Goal: Task Accomplishment & Management: Manage account settings

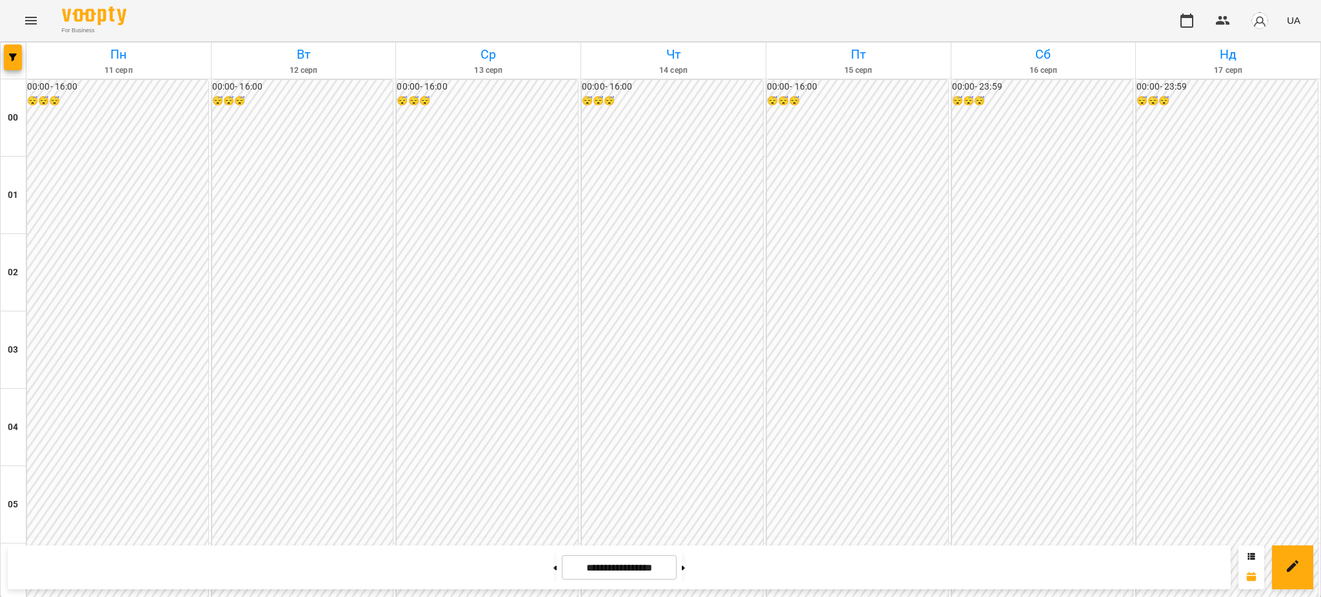
scroll to position [1204, 0]
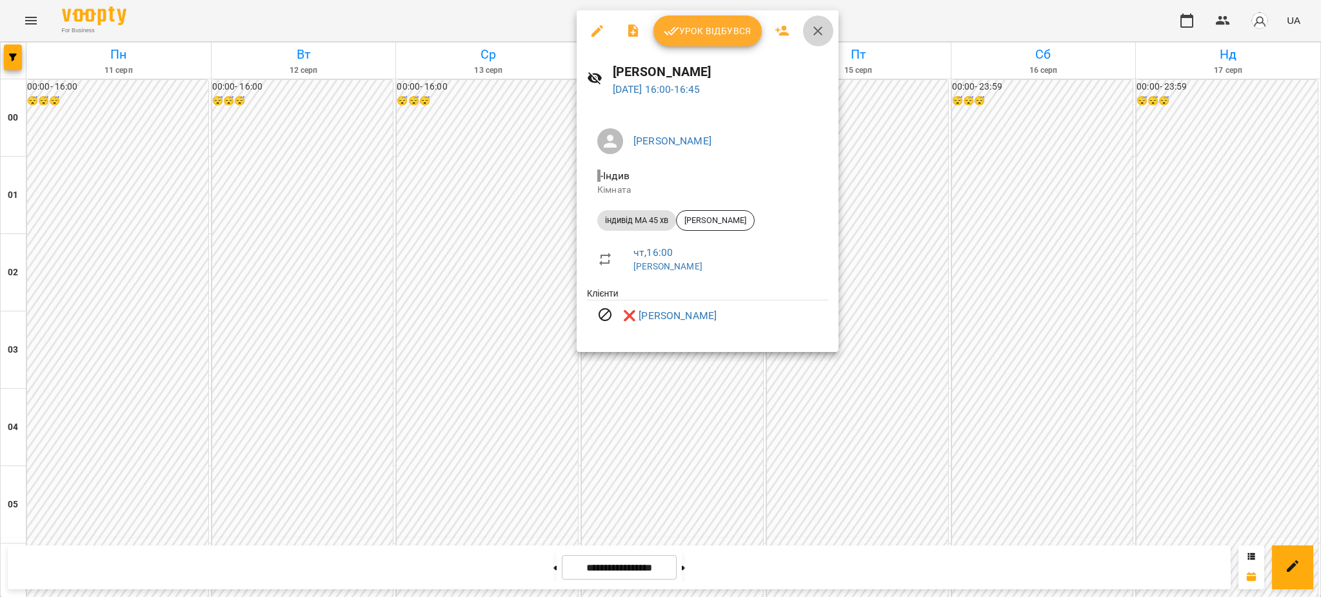
click at [814, 29] on icon "button" at bounding box center [817, 30] width 15 height 15
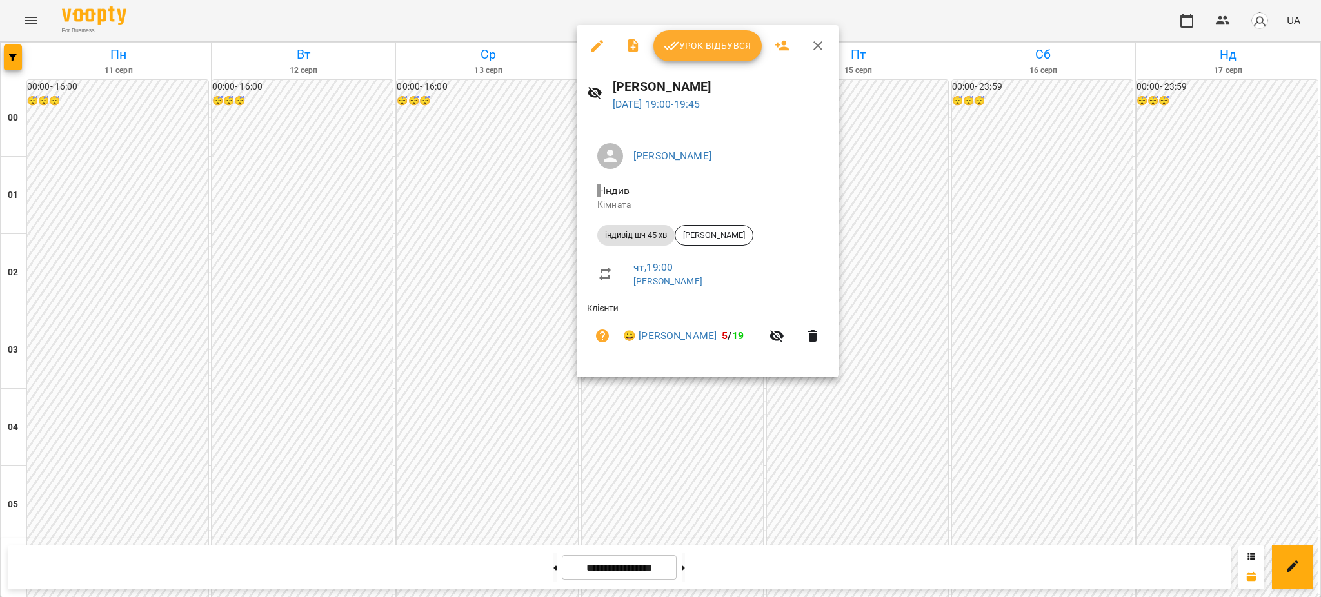
click at [812, 334] on icon "button" at bounding box center [812, 336] width 9 height 12
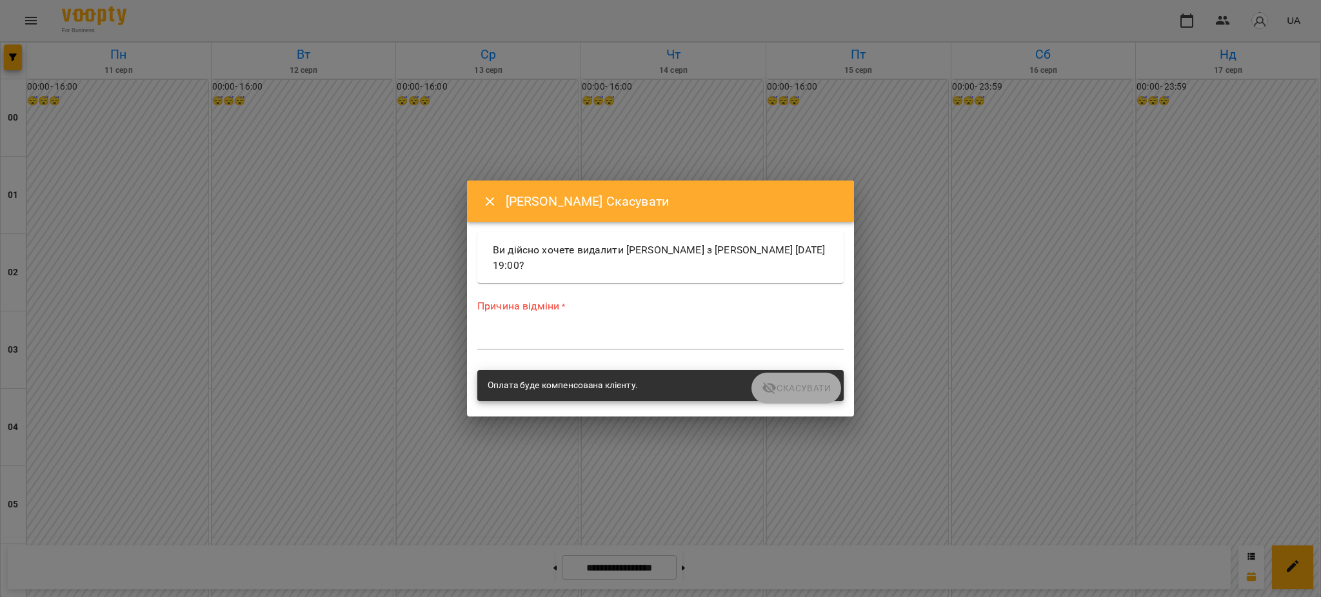
click at [649, 317] on div "Причина відміни * *" at bounding box center [660, 327] width 366 height 56
click at [647, 326] on div "Причина відміни * *" at bounding box center [660, 327] width 366 height 56
click at [581, 333] on textarea at bounding box center [660, 339] width 366 height 12
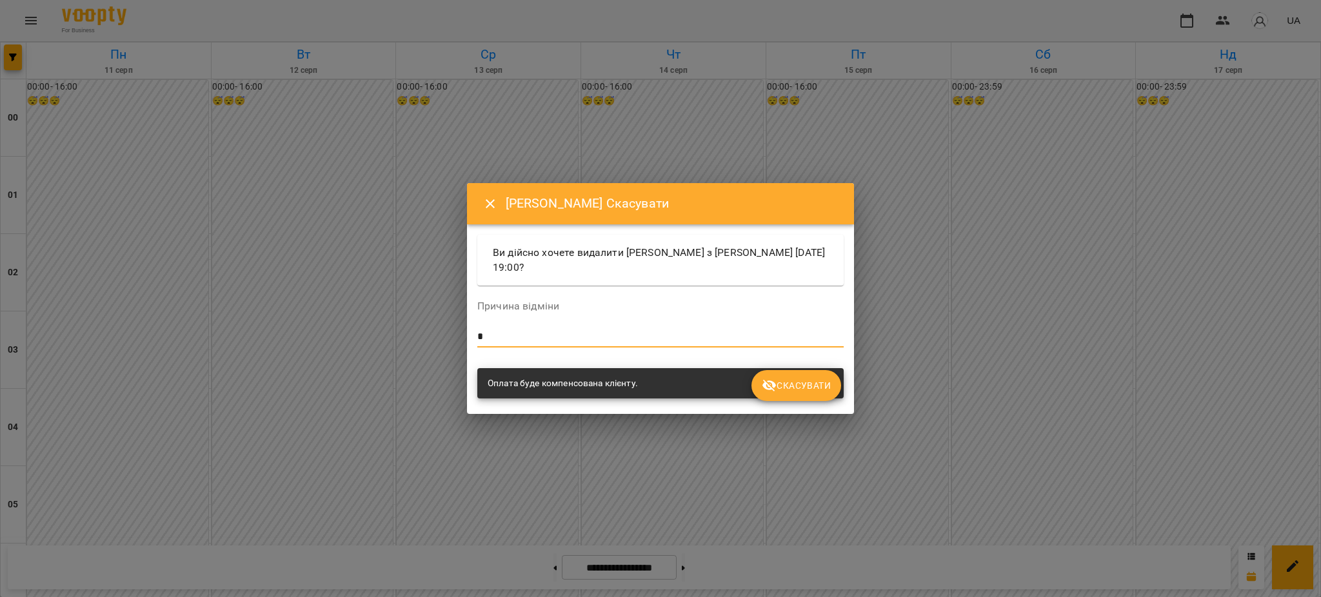
click at [817, 388] on span "Скасувати" at bounding box center [796, 385] width 69 height 15
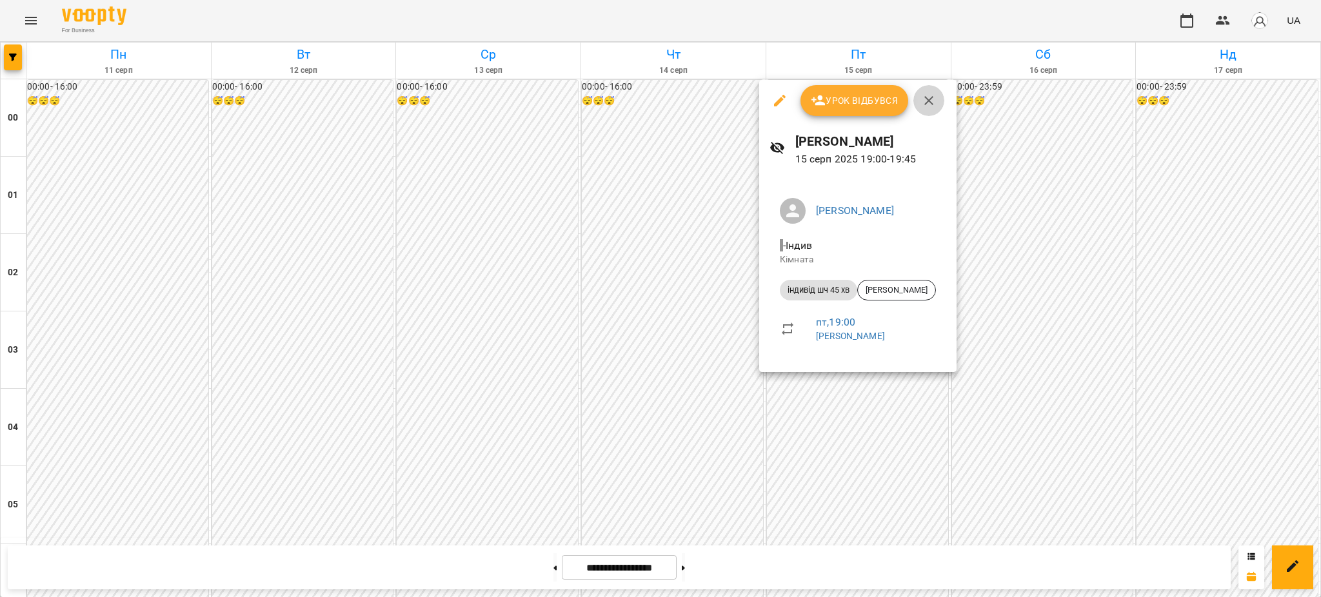
click at [930, 94] on icon "button" at bounding box center [928, 100] width 15 height 15
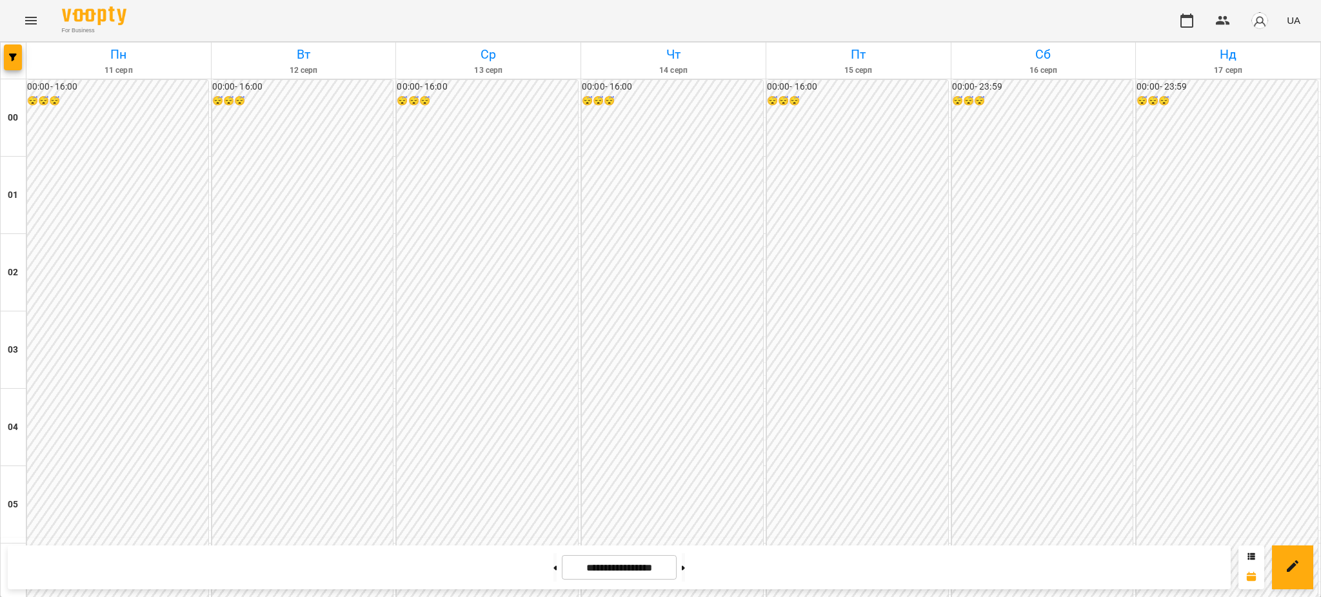
scroll to position [1139, 0]
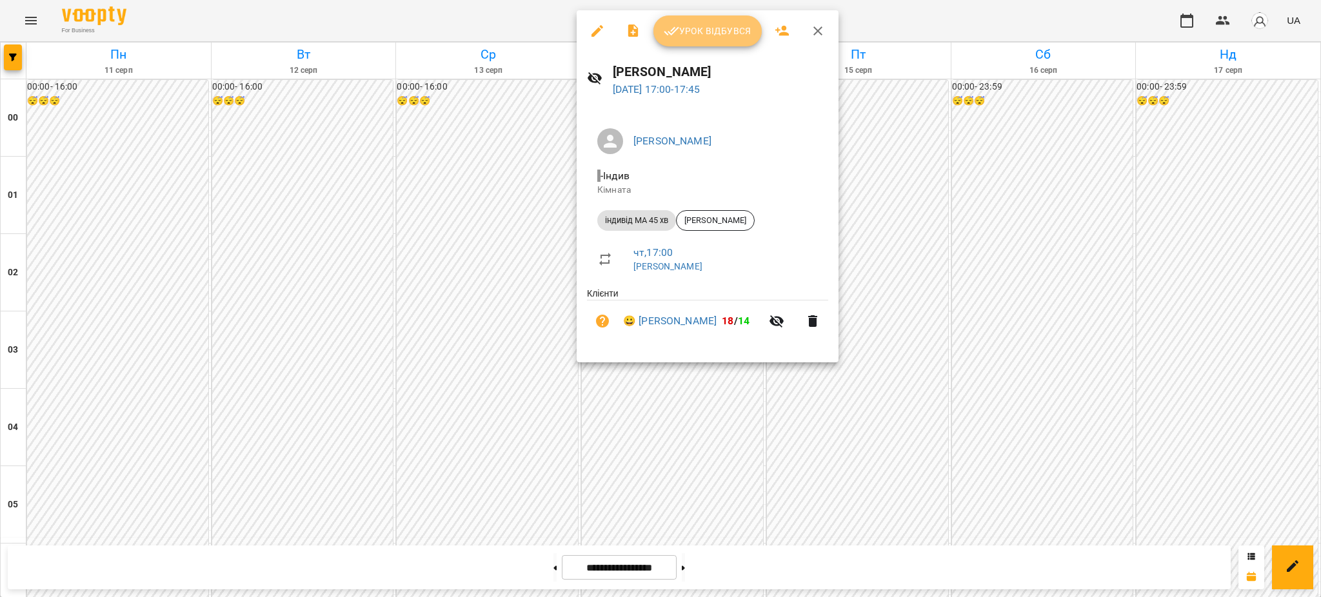
click at [728, 31] on span "Урок відбувся" at bounding box center [708, 30] width 88 height 15
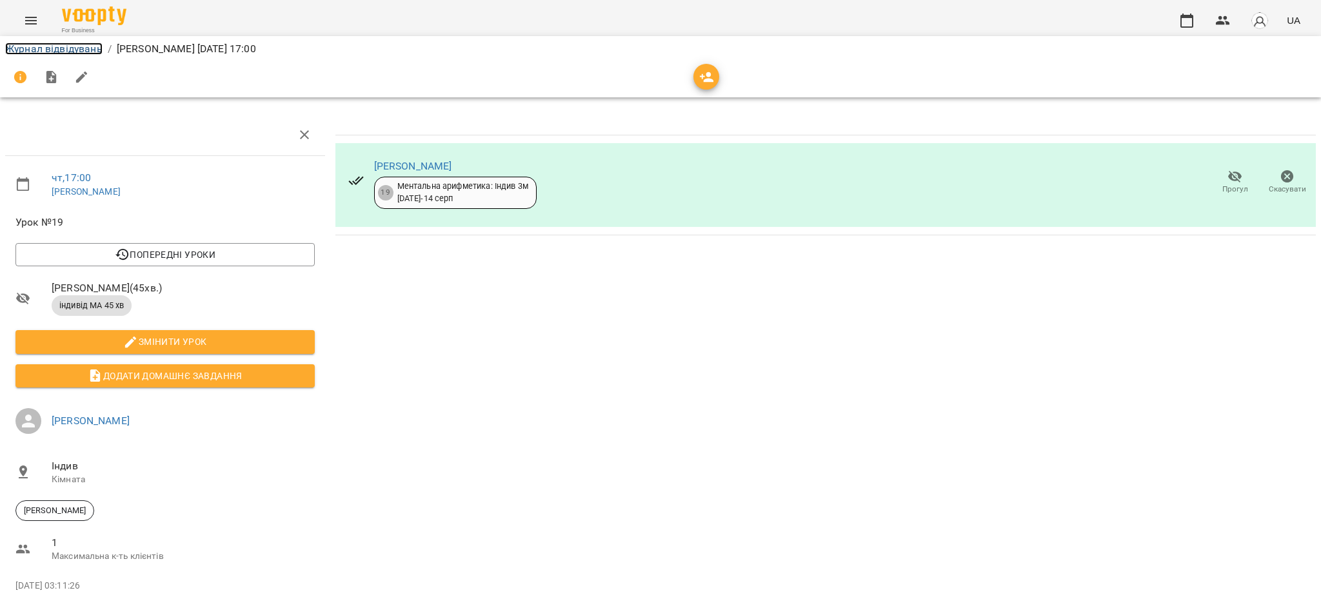
click at [65, 48] on link "Журнал відвідувань" at bounding box center [53, 49] width 97 height 12
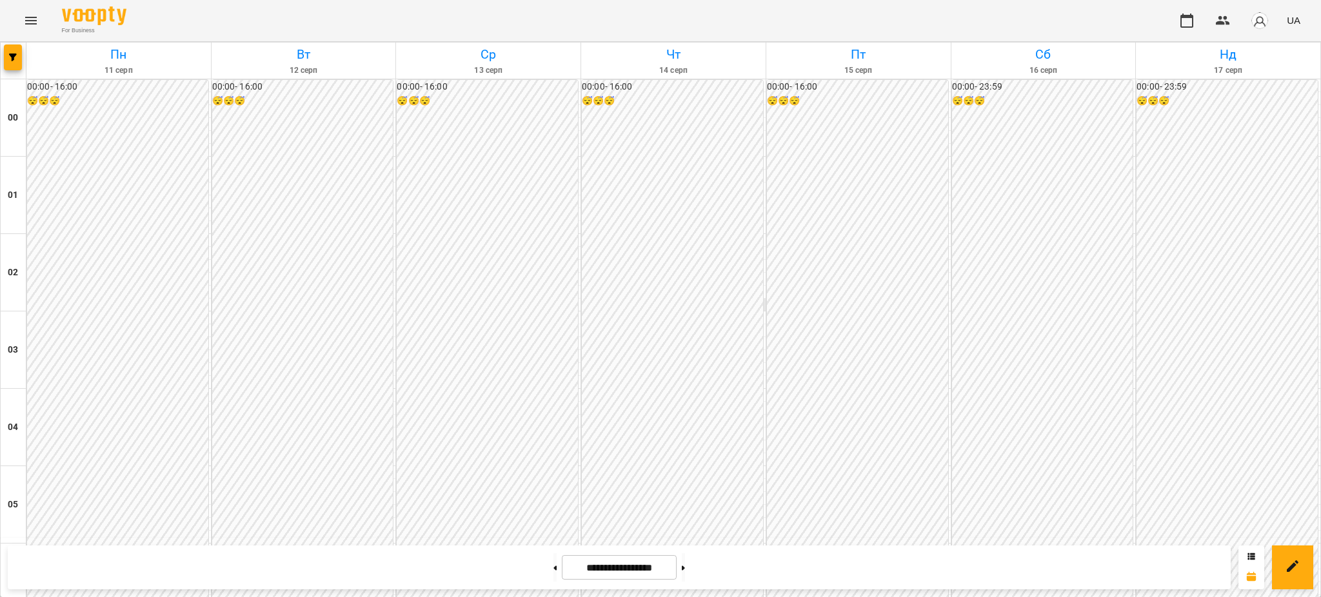
scroll to position [1118, 0]
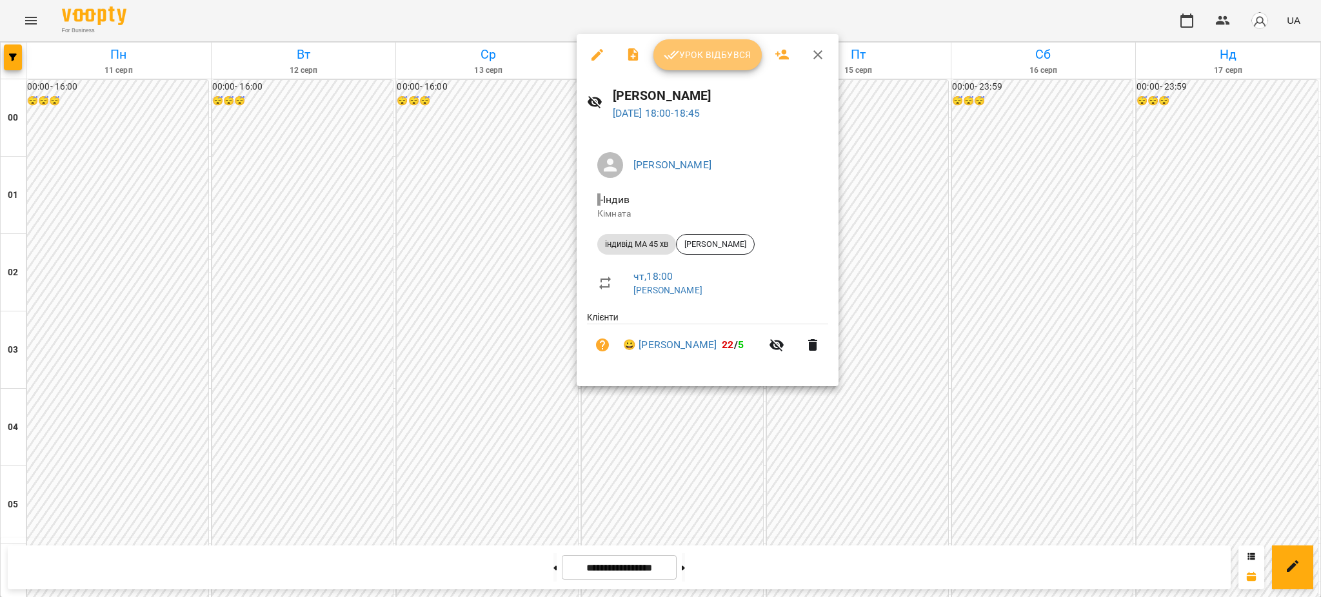
click at [703, 51] on span "Урок відбувся" at bounding box center [708, 54] width 88 height 15
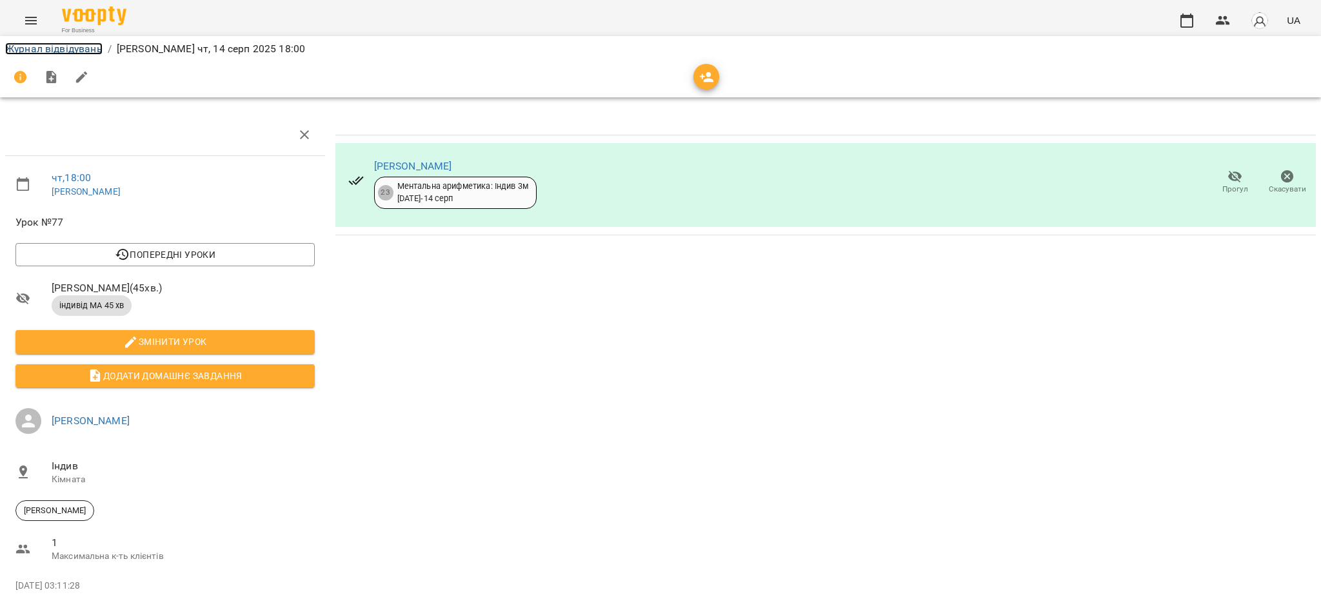
click at [70, 49] on link "Журнал відвідувань" at bounding box center [53, 49] width 97 height 12
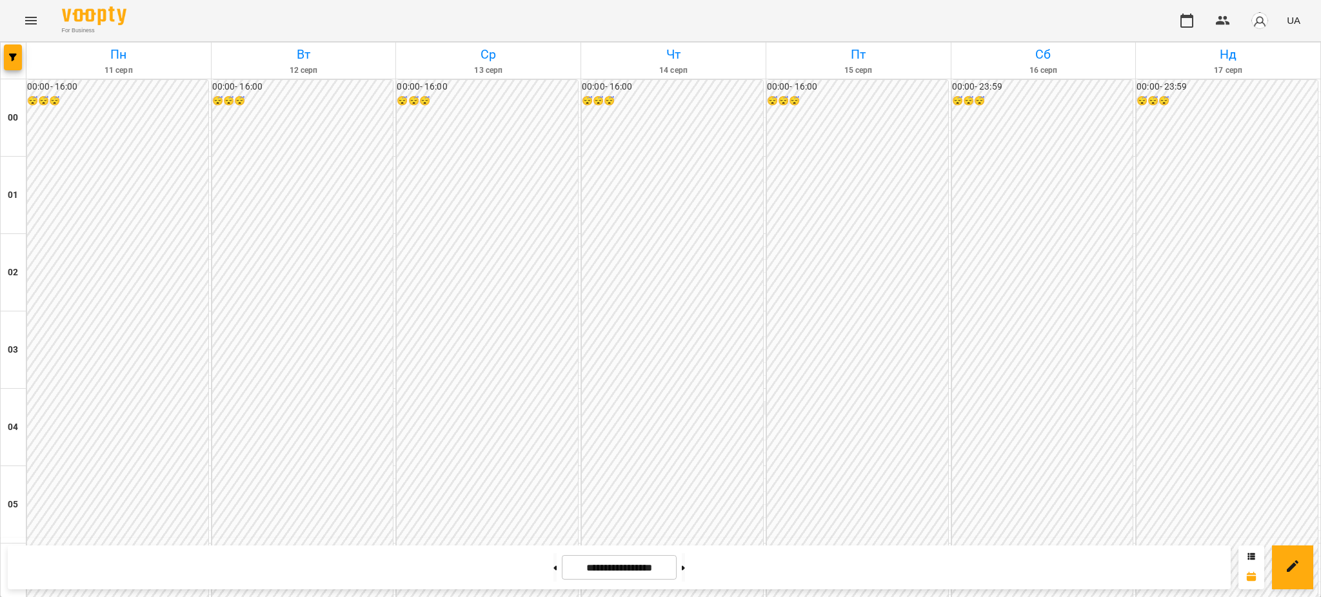
scroll to position [1397, 0]
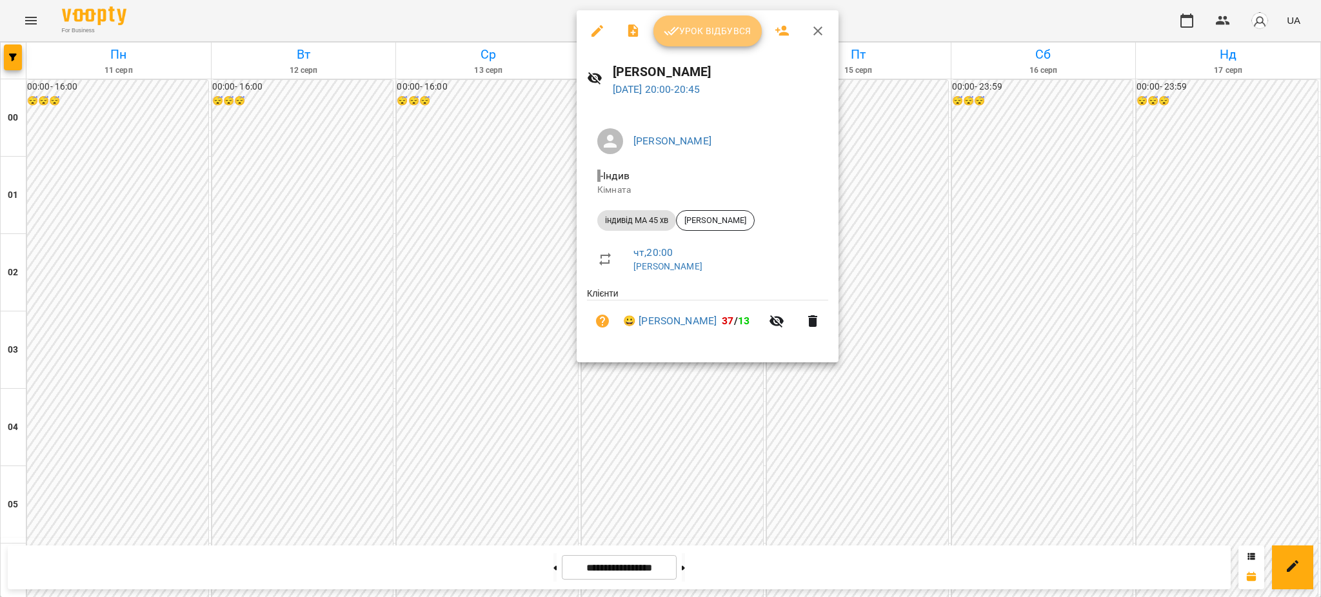
click at [692, 32] on span "Урок відбувся" at bounding box center [708, 30] width 88 height 15
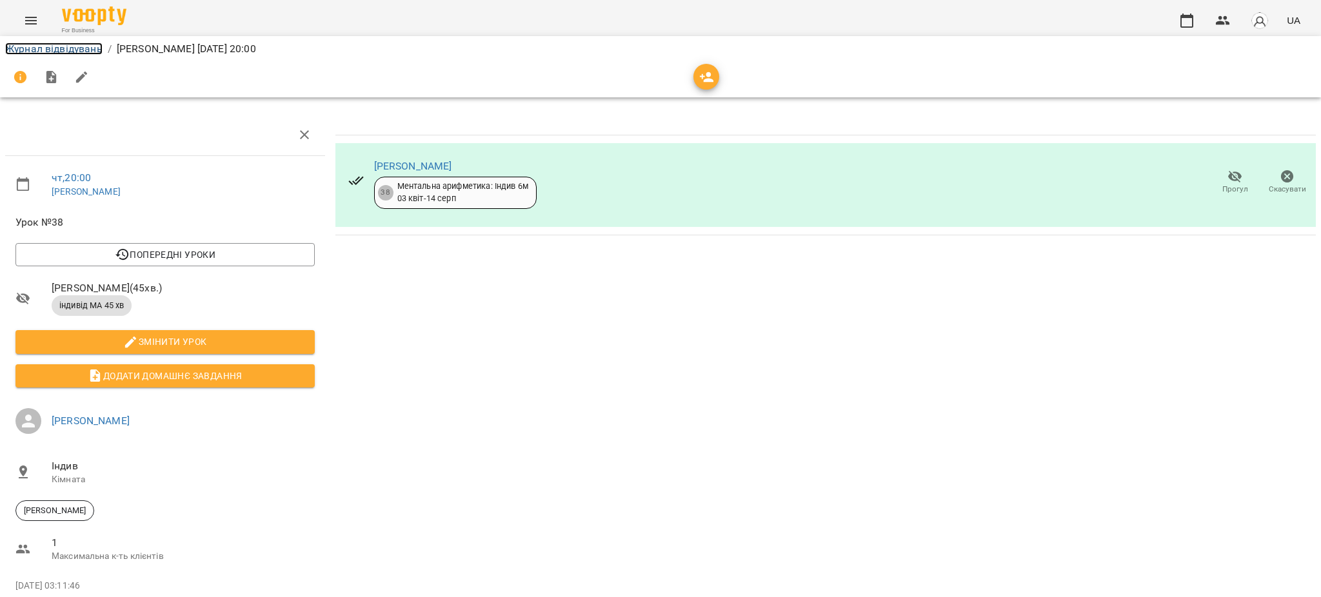
click at [66, 47] on link "Журнал відвідувань" at bounding box center [53, 49] width 97 height 12
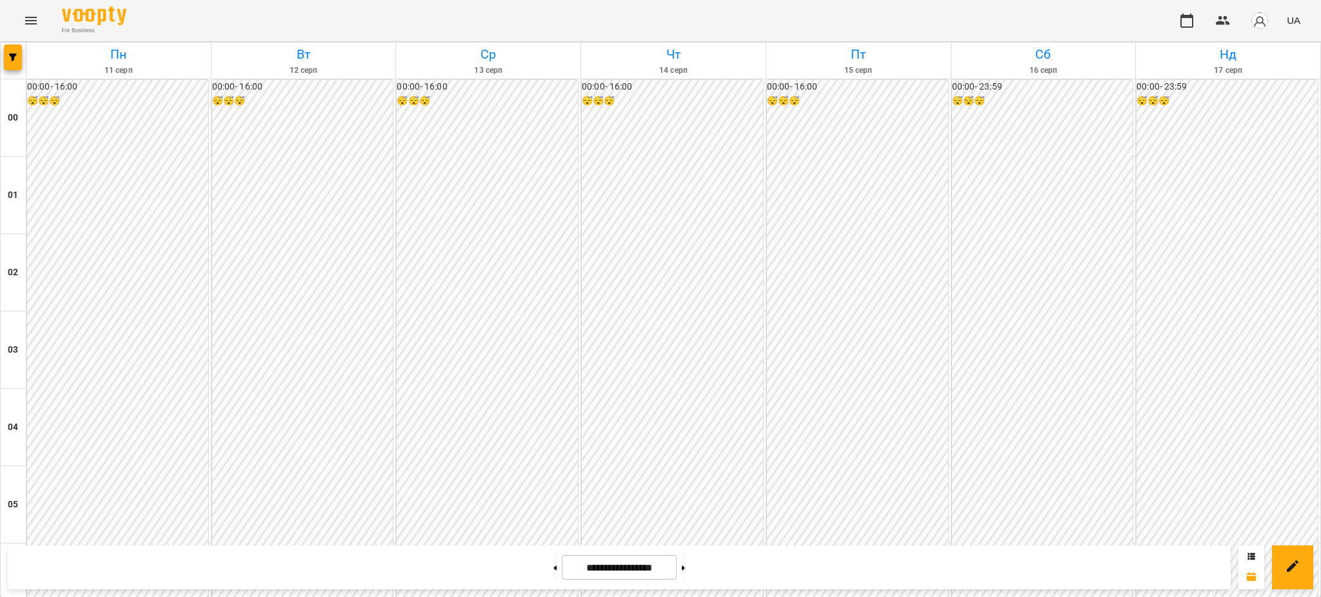
scroll to position [1290, 0]
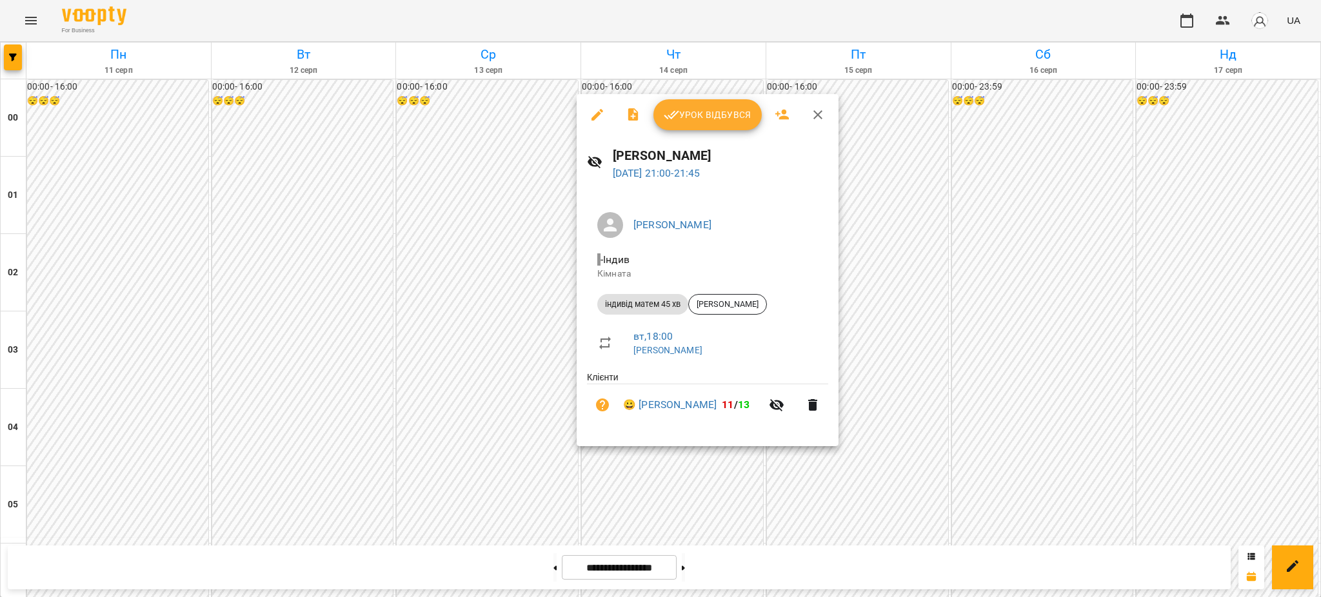
click at [714, 106] on button "Урок відбувся" at bounding box center [708, 114] width 108 height 31
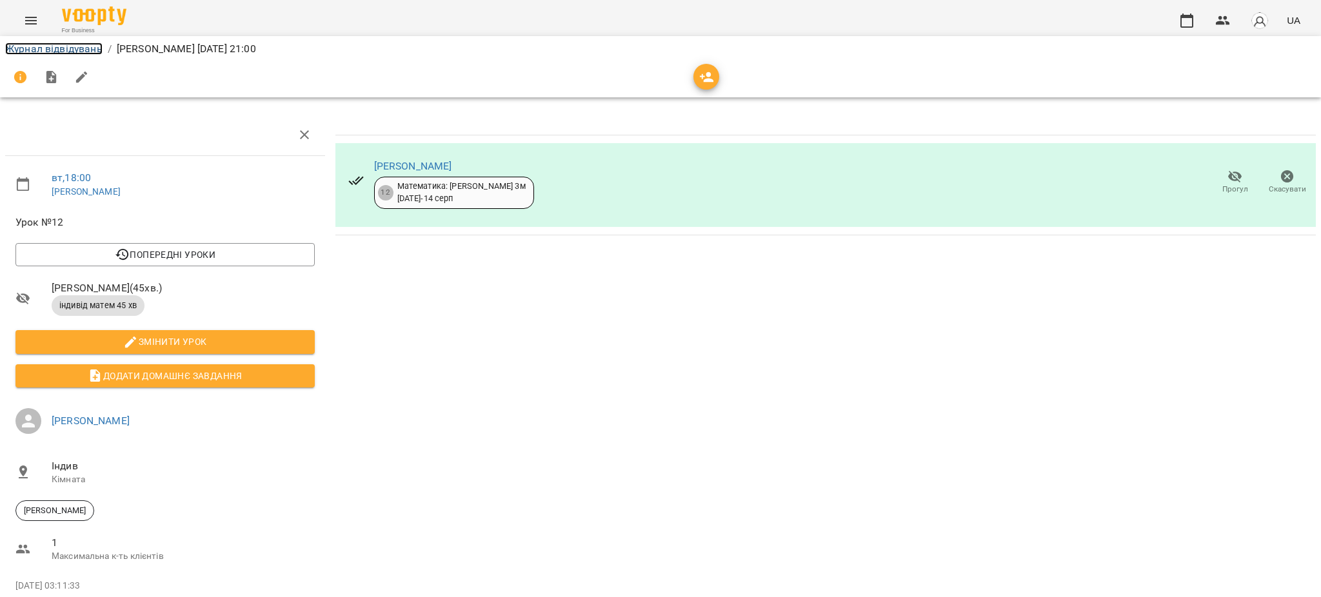
click at [59, 48] on link "Журнал відвідувань" at bounding box center [53, 49] width 97 height 12
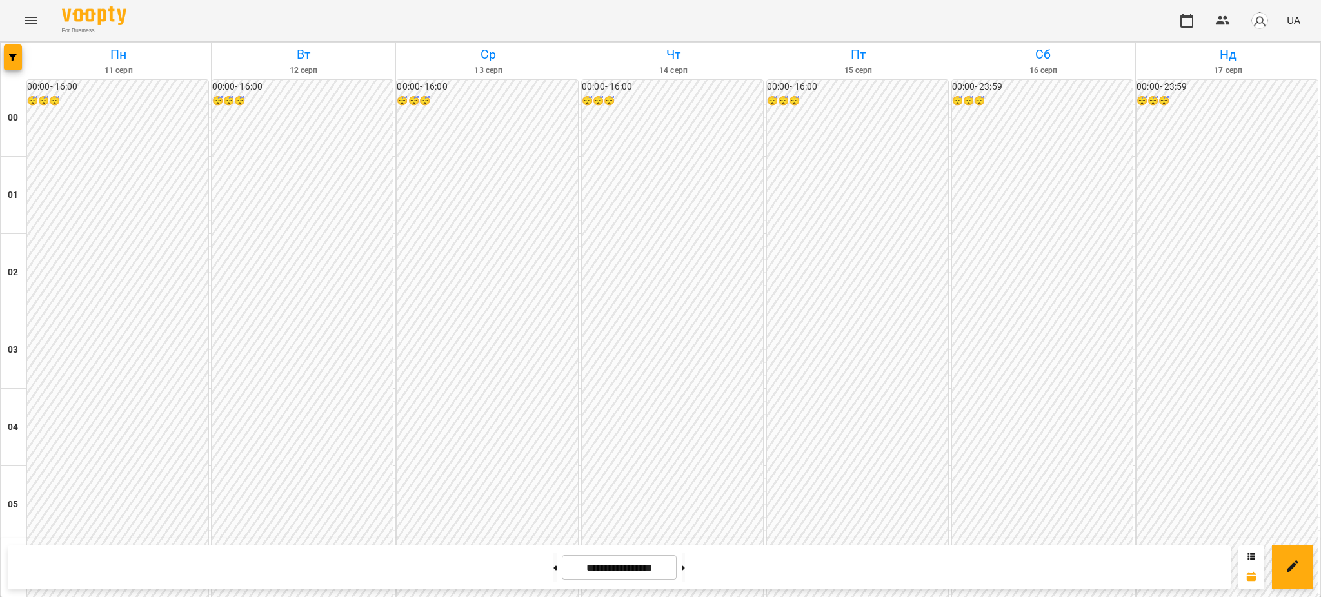
scroll to position [1204, 0]
click at [685, 569] on button at bounding box center [683, 568] width 3 height 28
click at [554, 563] on button at bounding box center [555, 568] width 3 height 28
type input "**********"
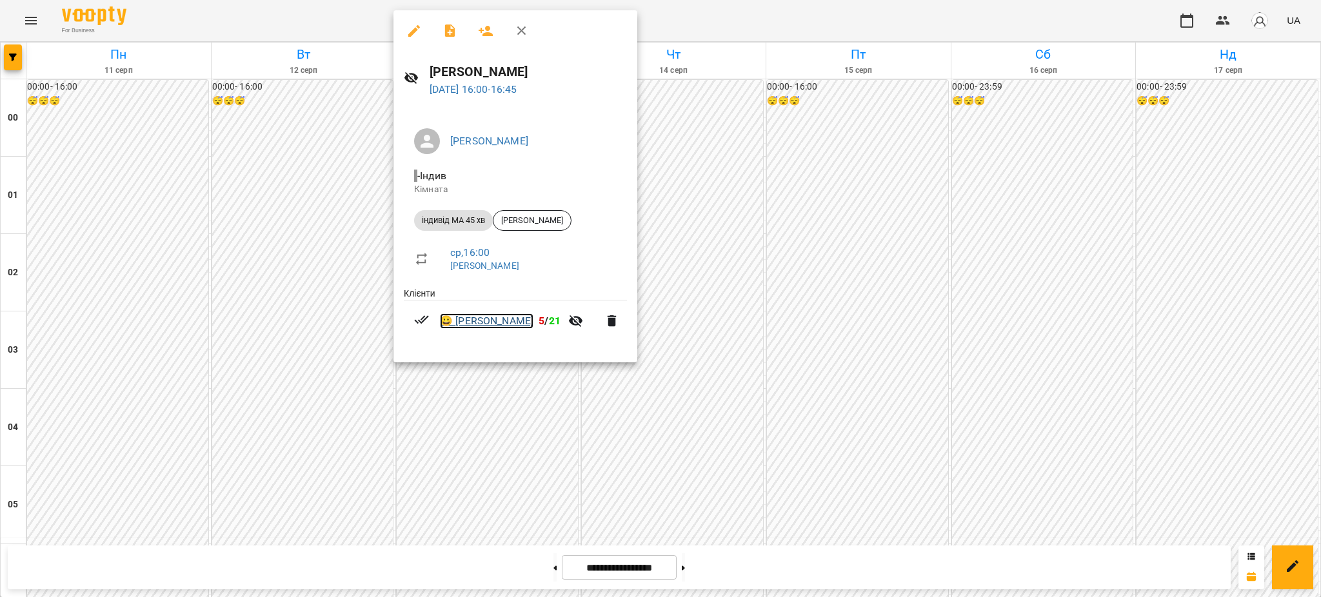
click at [488, 324] on link "😀 [PERSON_NAME]" at bounding box center [487, 321] width 94 height 15
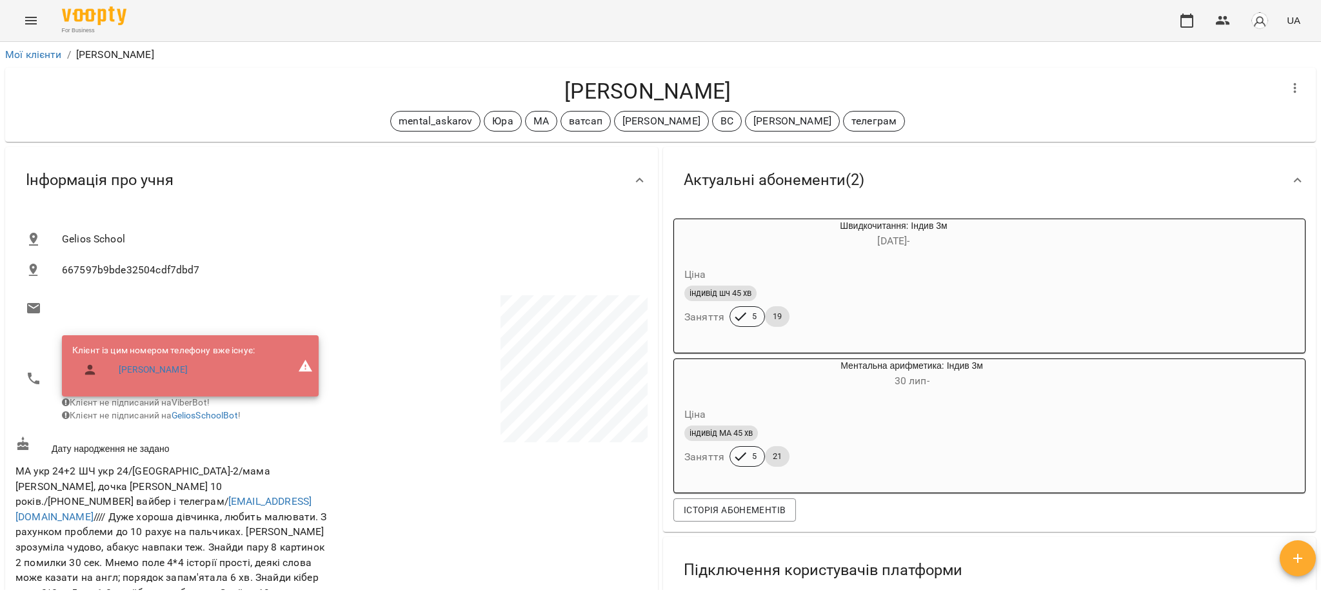
scroll to position [86, 0]
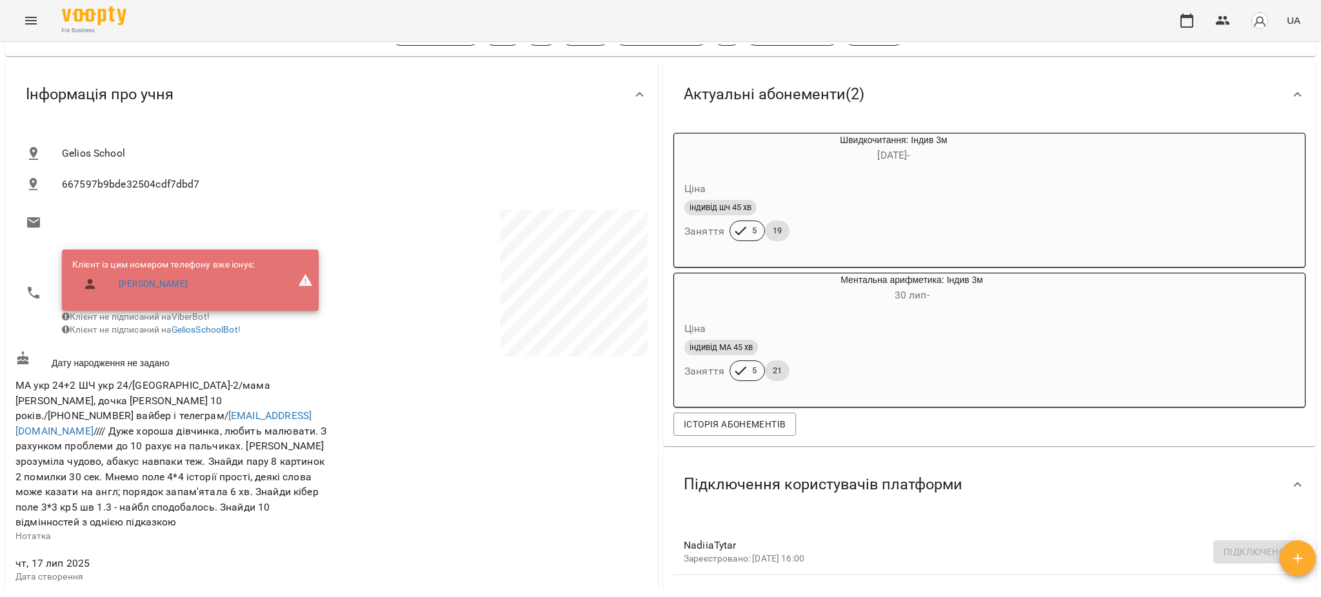
click at [34, 22] on icon "Menu" at bounding box center [30, 20] width 15 height 15
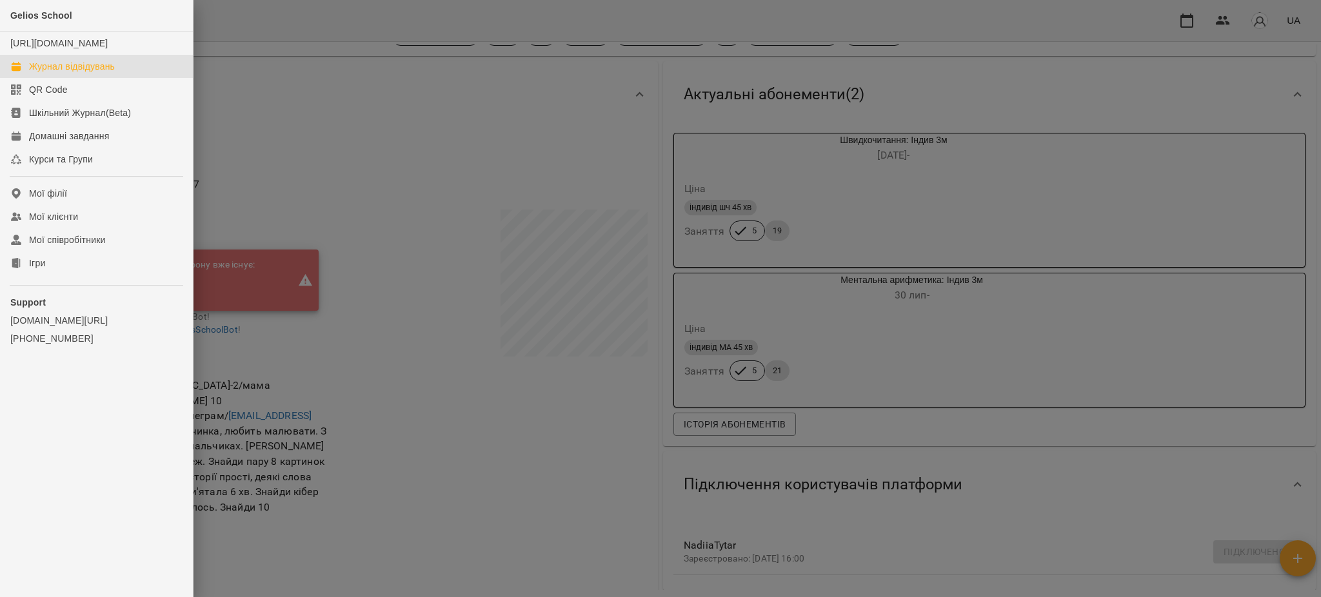
click at [50, 73] on div "Журнал відвідувань" at bounding box center [72, 66] width 86 height 13
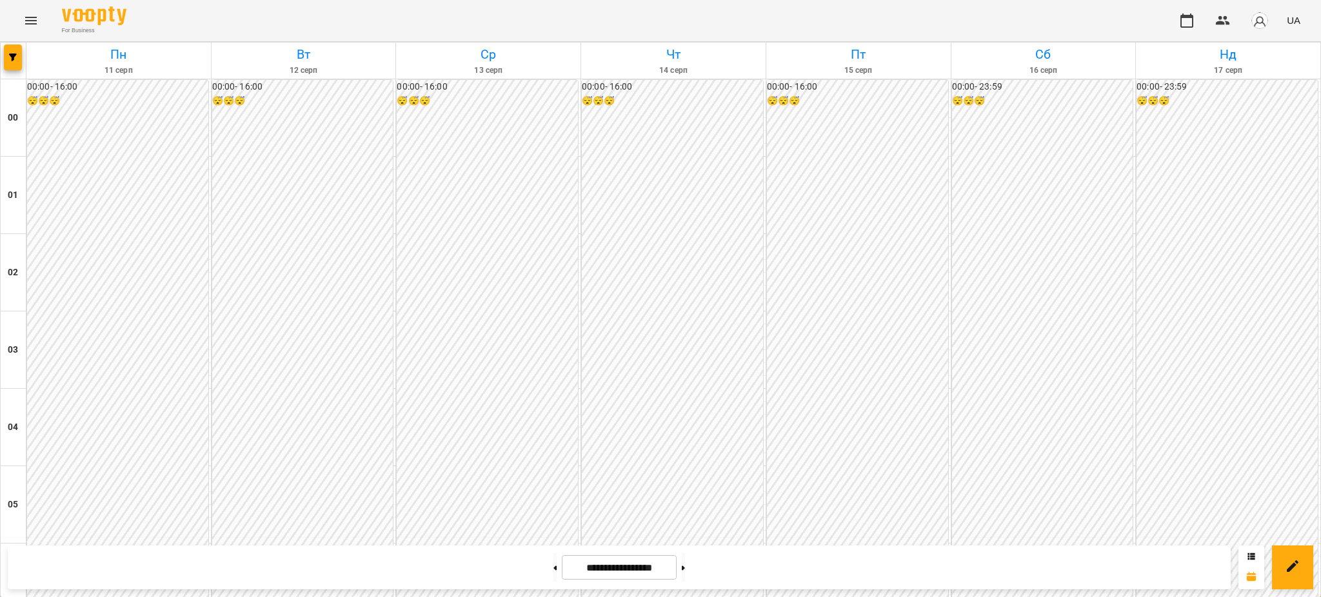
scroll to position [1204, 0]
